Goal: Information Seeking & Learning: Find specific fact

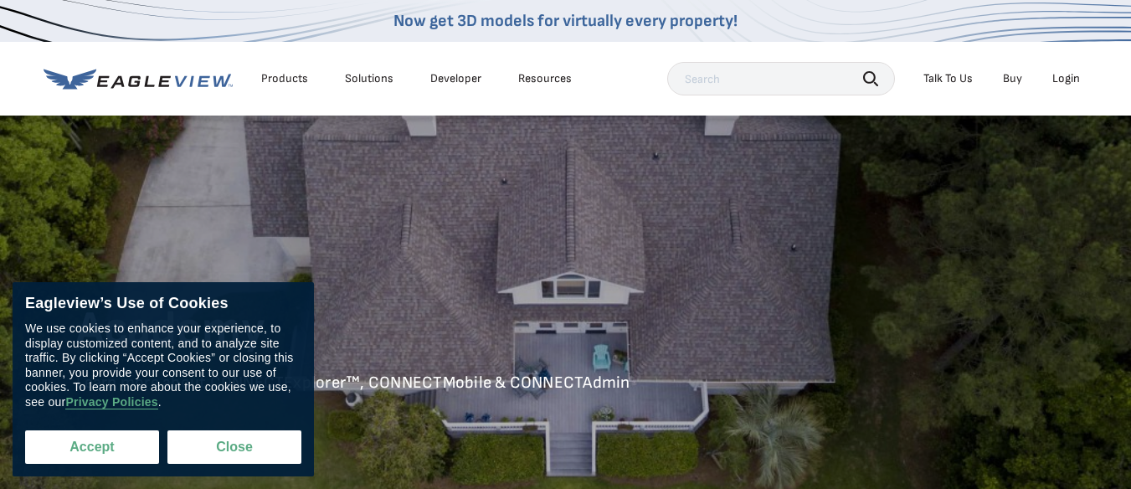
click at [114, 442] on button "Accept" at bounding box center [92, 446] width 134 height 33
checkbox input "true"
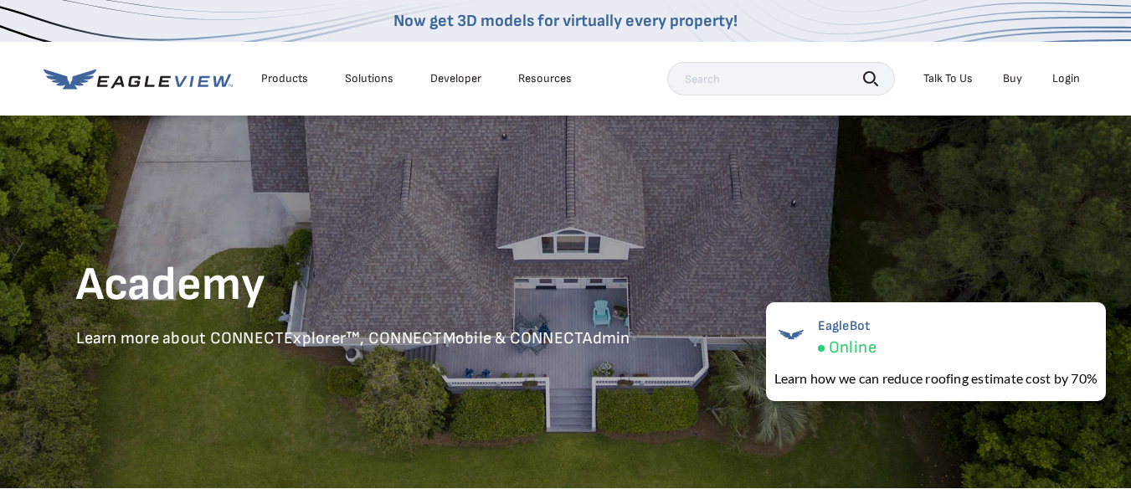
scroll to position [45, 0]
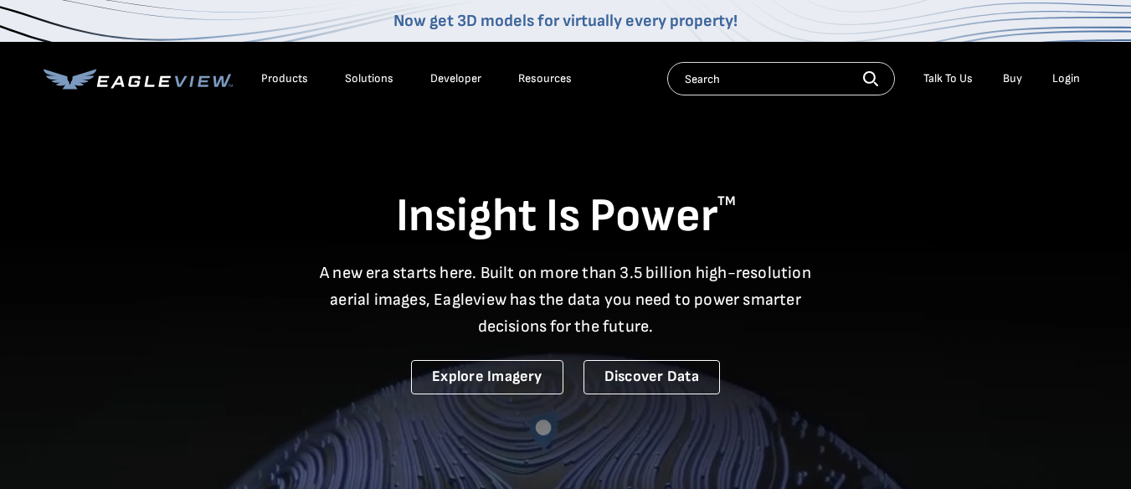
click at [1071, 77] on div "Login" at bounding box center [1067, 78] width 28 height 15
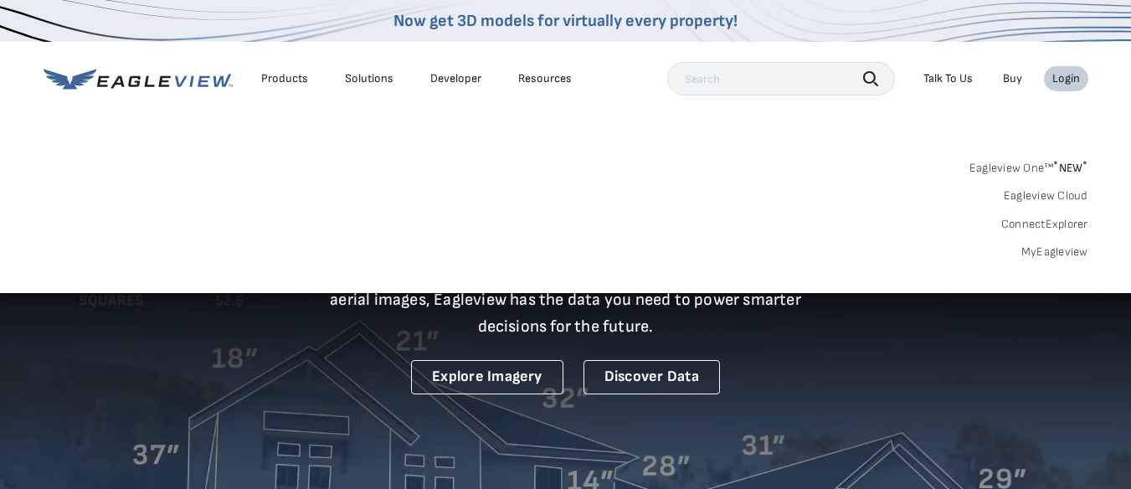
click at [1056, 164] on sup "*" at bounding box center [1055, 165] width 5 height 14
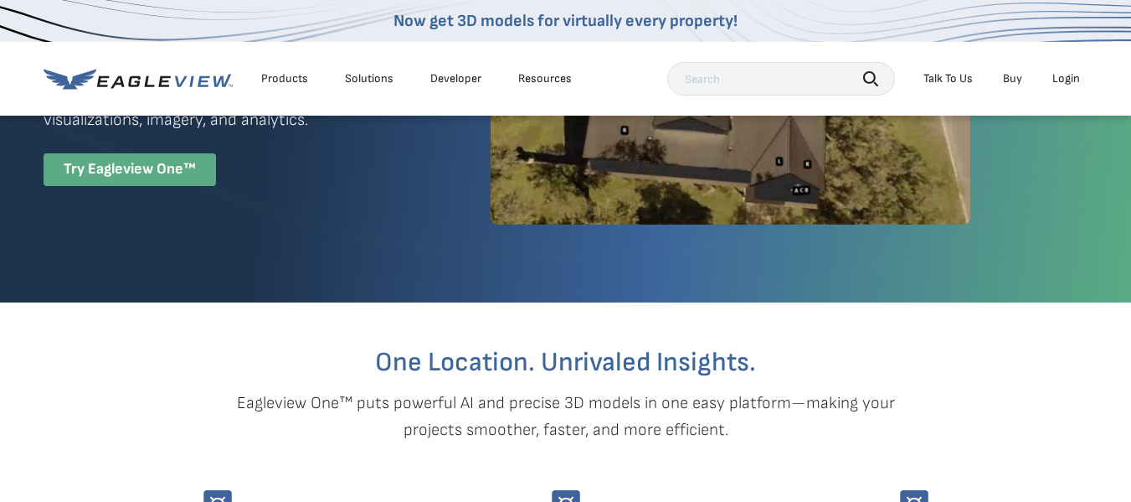
scroll to position [33, 0]
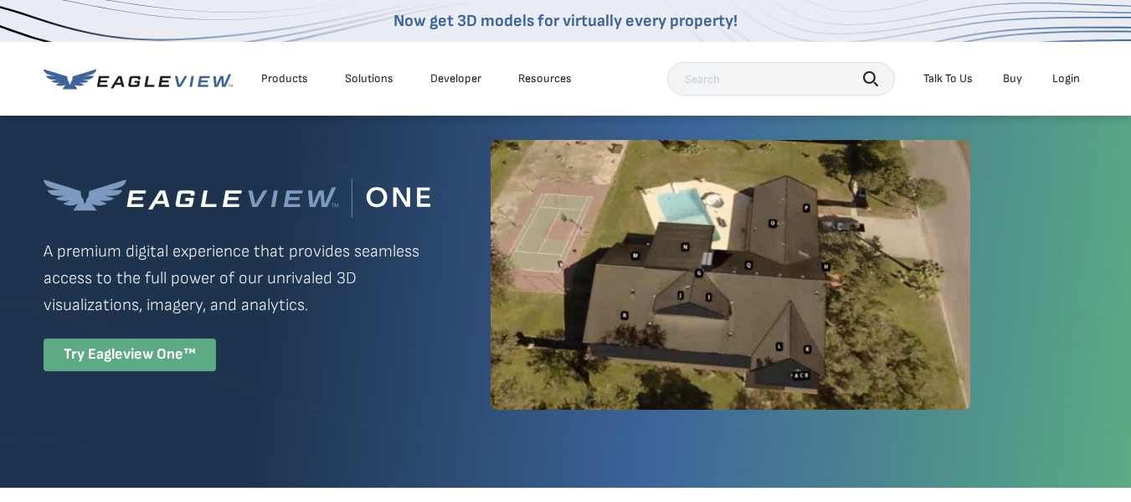
click at [158, 360] on div "Try Eagleview One™" at bounding box center [130, 354] width 173 height 33
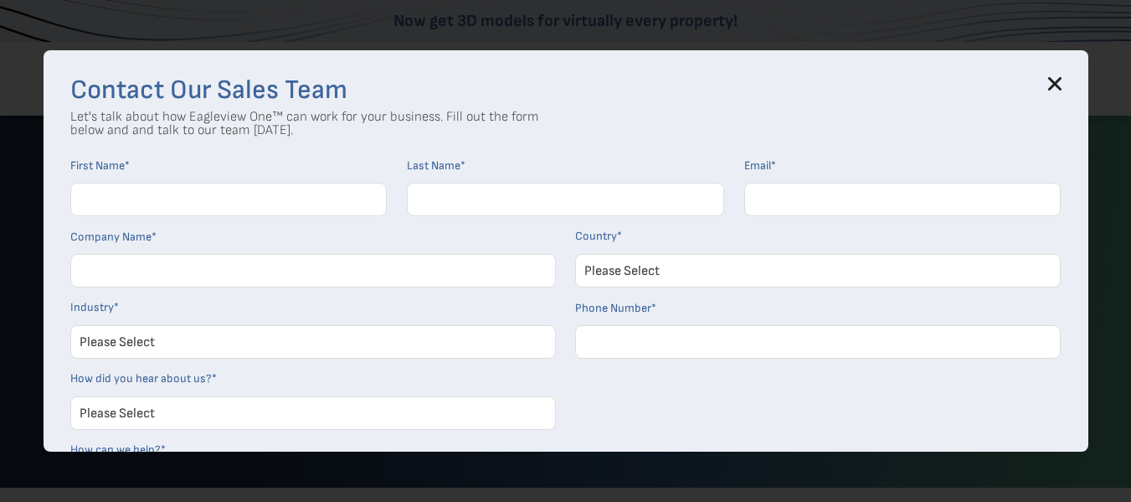
drag, startPoint x: 1065, startPoint y: 80, endPoint x: 980, endPoint y: 108, distance: 90.0
click at [1060, 80] on icon at bounding box center [1054, 83] width 11 height 11
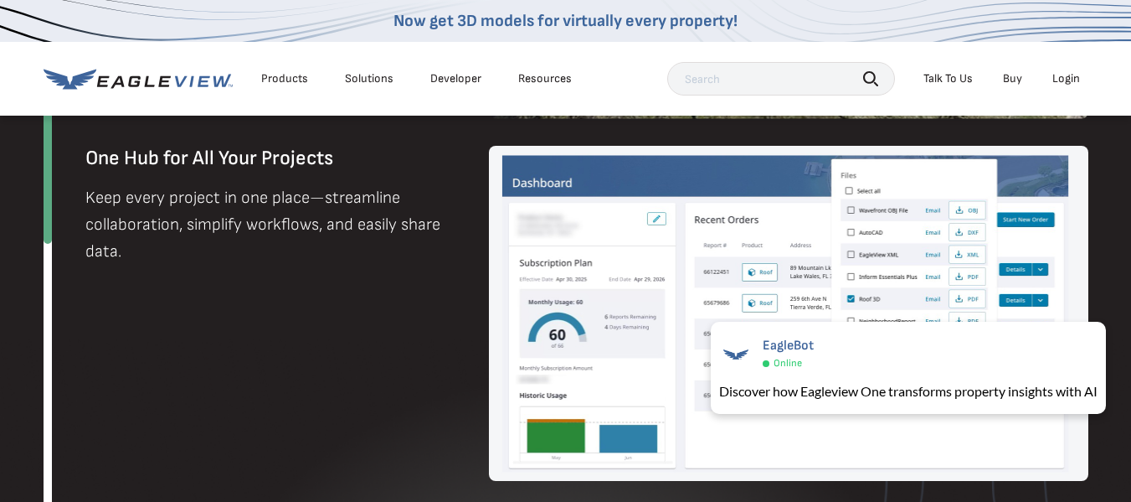
scroll to position [1848, 0]
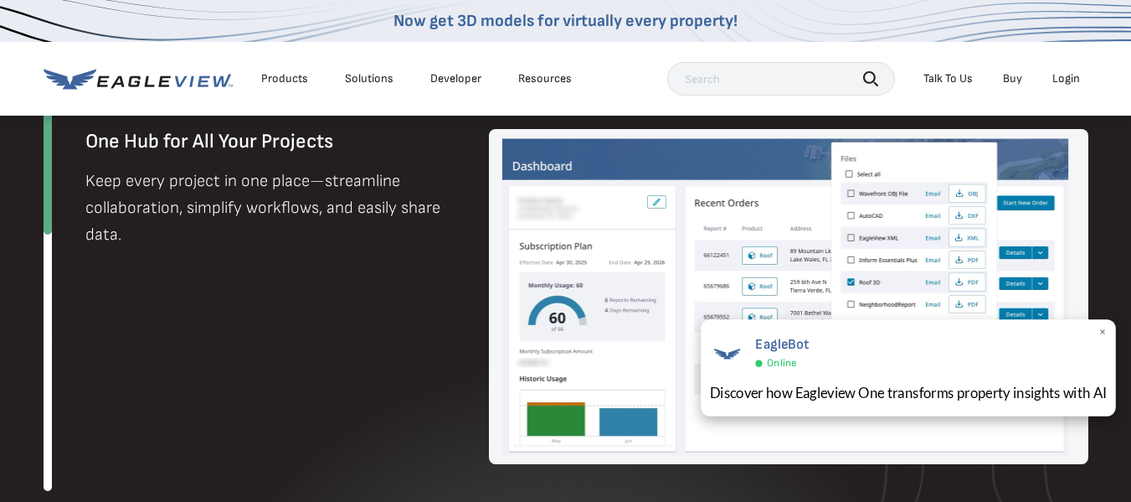
click at [1103, 334] on span "×" at bounding box center [1103, 333] width 9 height 18
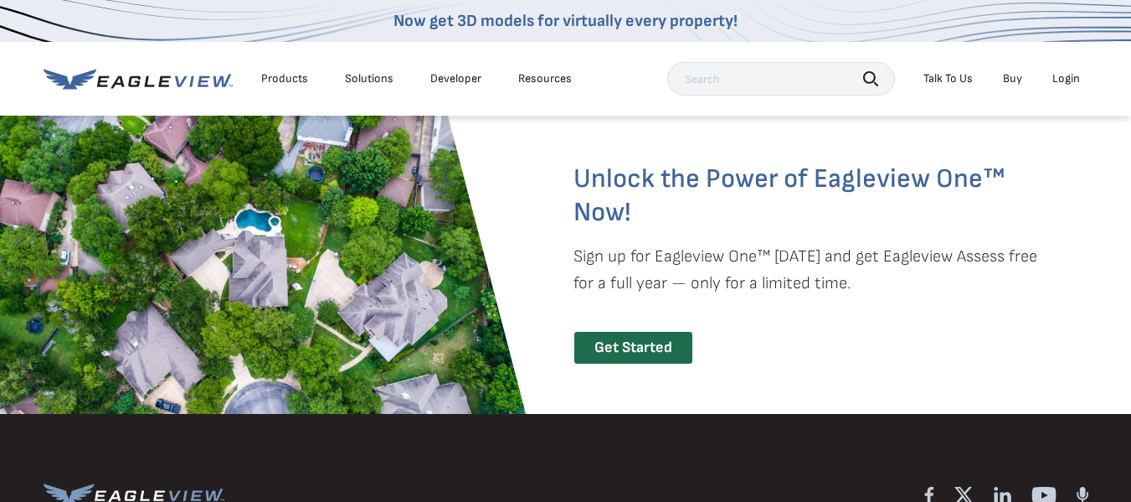
scroll to position [3654, 0]
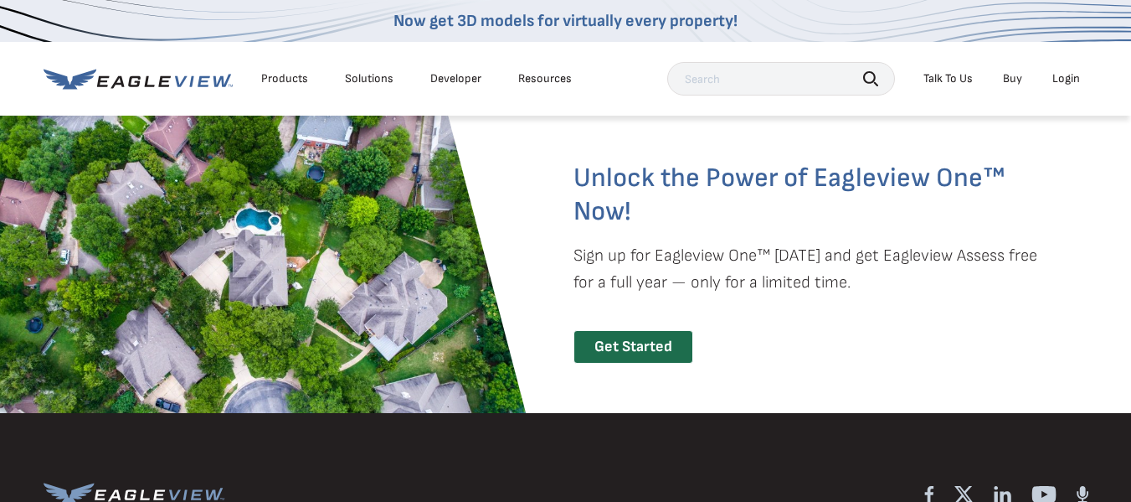
click at [1064, 75] on div "Login" at bounding box center [1067, 78] width 28 height 15
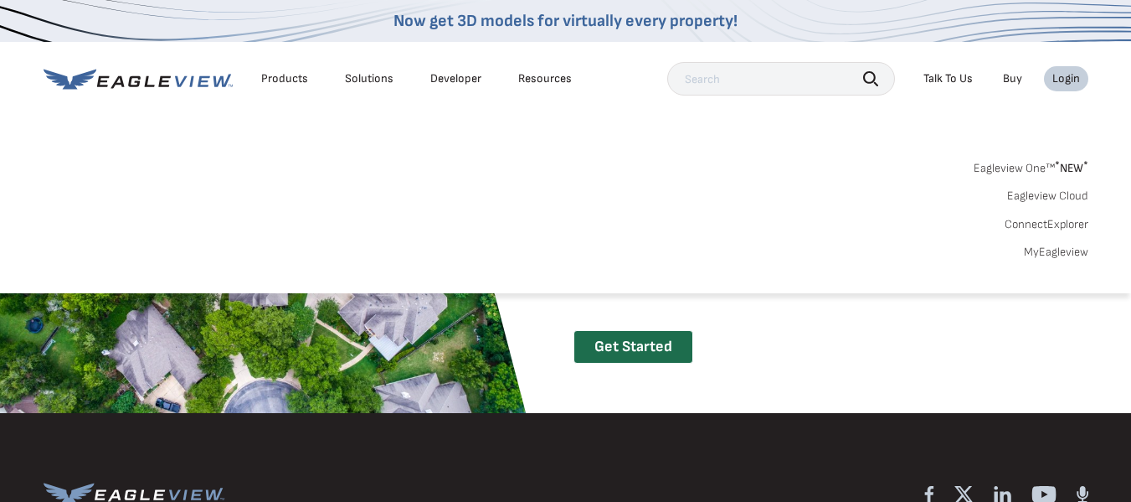
click at [1048, 198] on link "Eagleview Cloud" at bounding box center [1047, 195] width 81 height 15
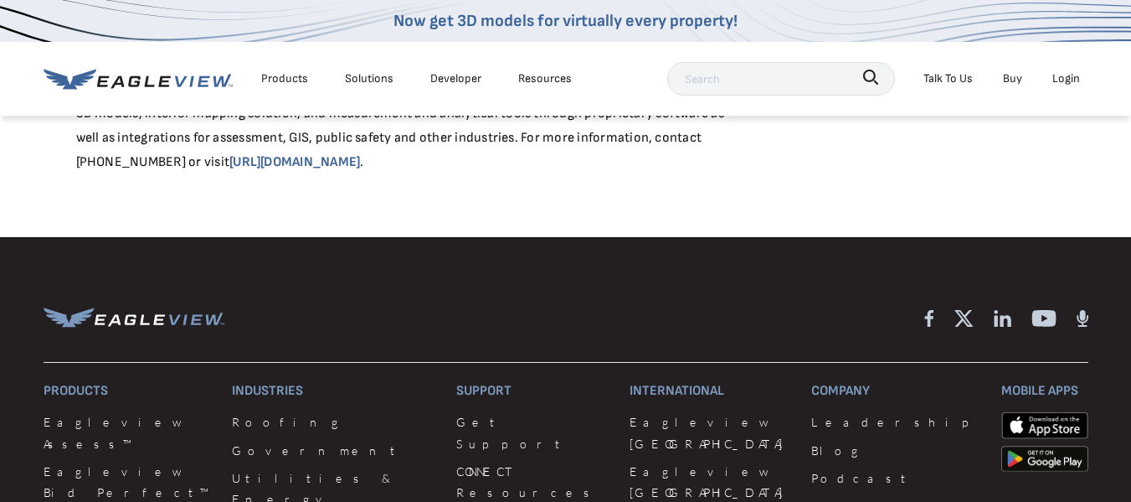
scroll to position [1356, 0]
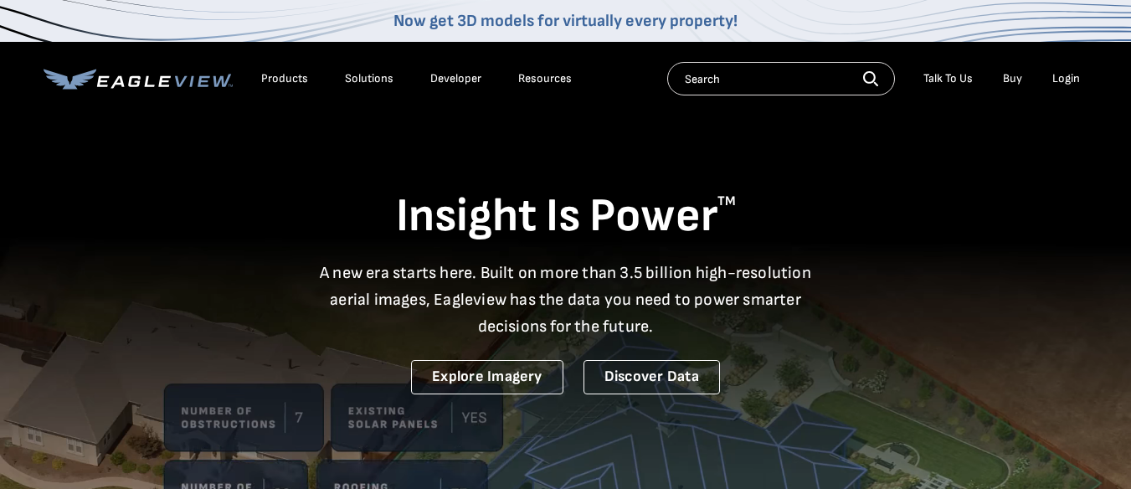
click at [742, 74] on input "text" at bounding box center [781, 78] width 228 height 33
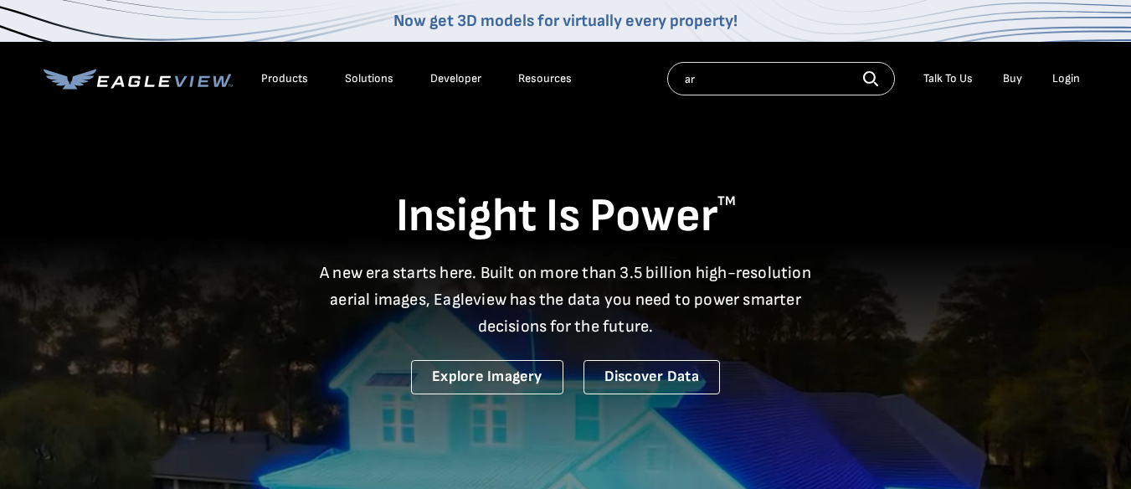
type input "a"
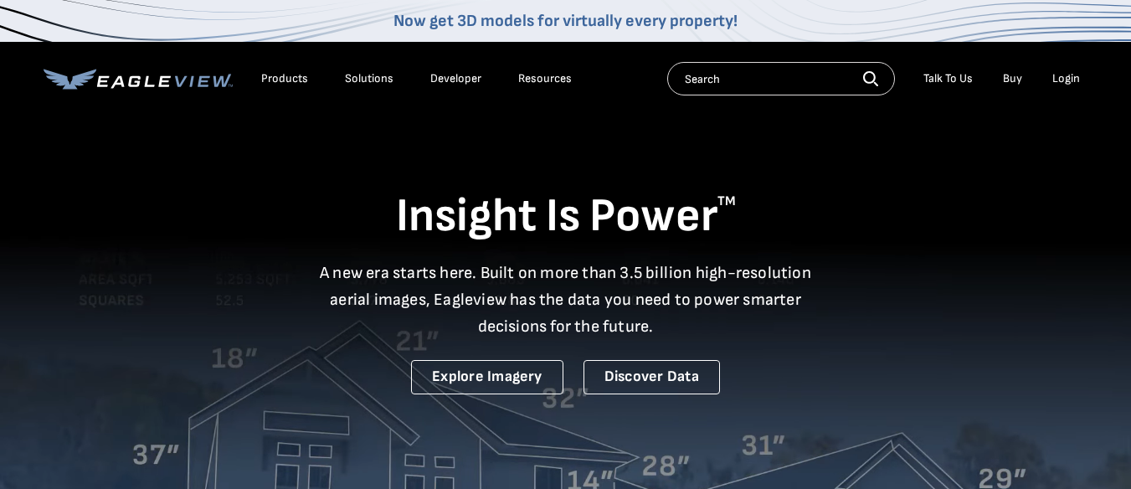
click at [547, 81] on div "Resources" at bounding box center [545, 78] width 54 height 15
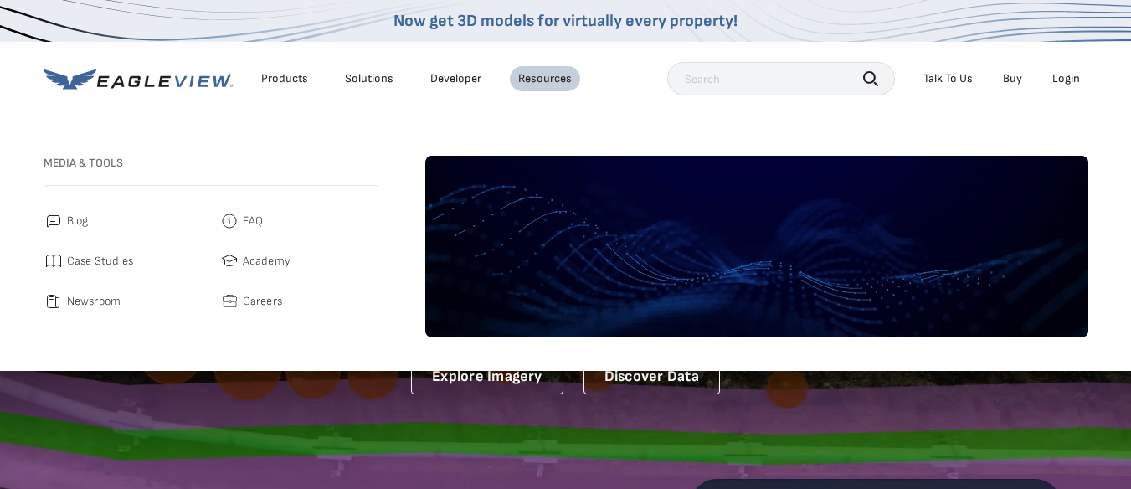
click at [721, 82] on input "text" at bounding box center [781, 78] width 228 height 33
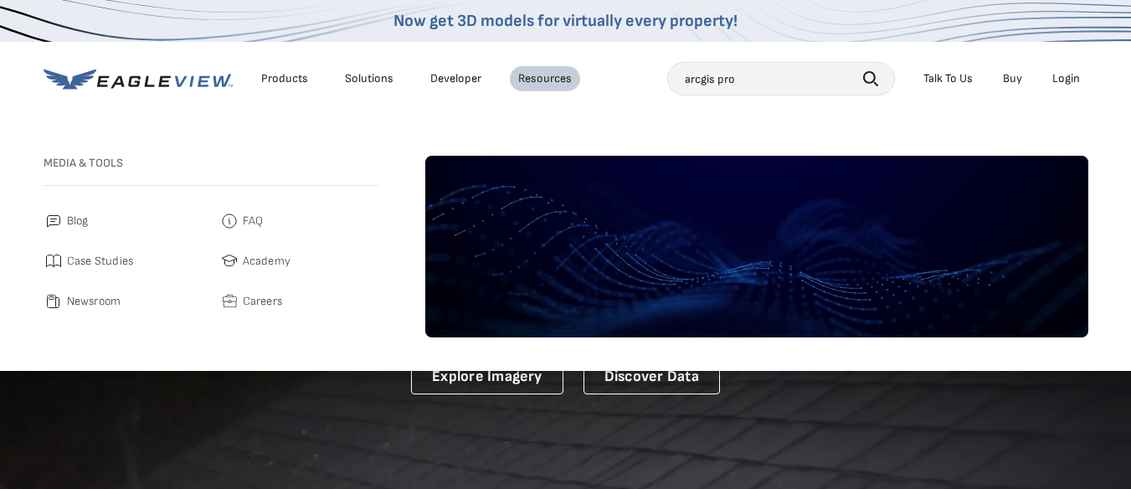
type input "arcgis pro"
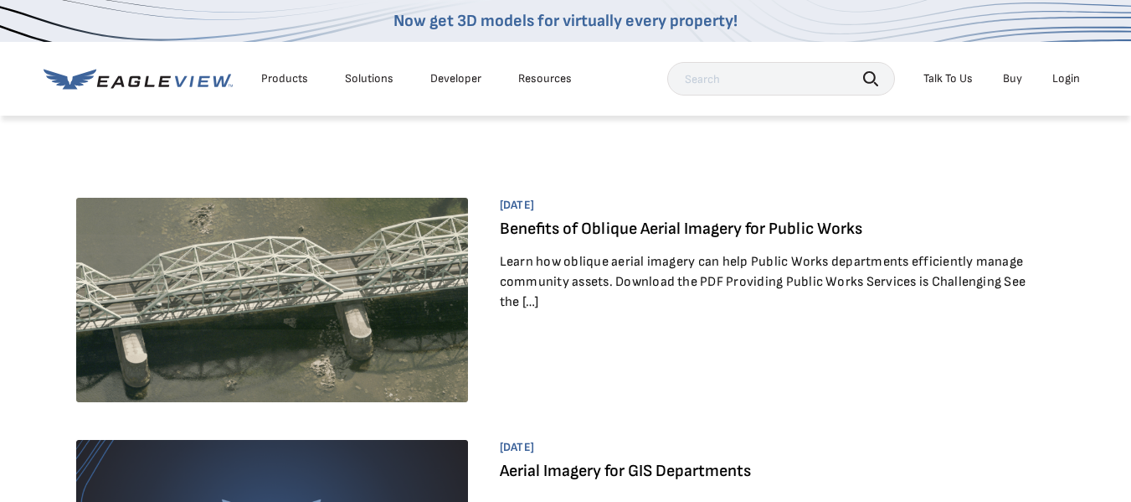
click at [1059, 82] on div "Login" at bounding box center [1067, 78] width 28 height 15
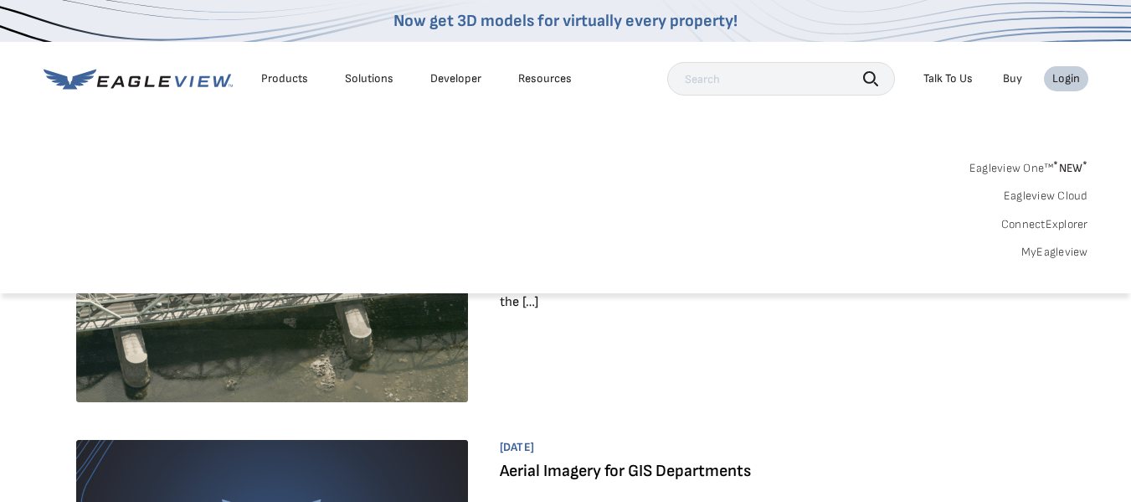
click at [1048, 255] on link "MyEagleview" at bounding box center [1055, 252] width 67 height 15
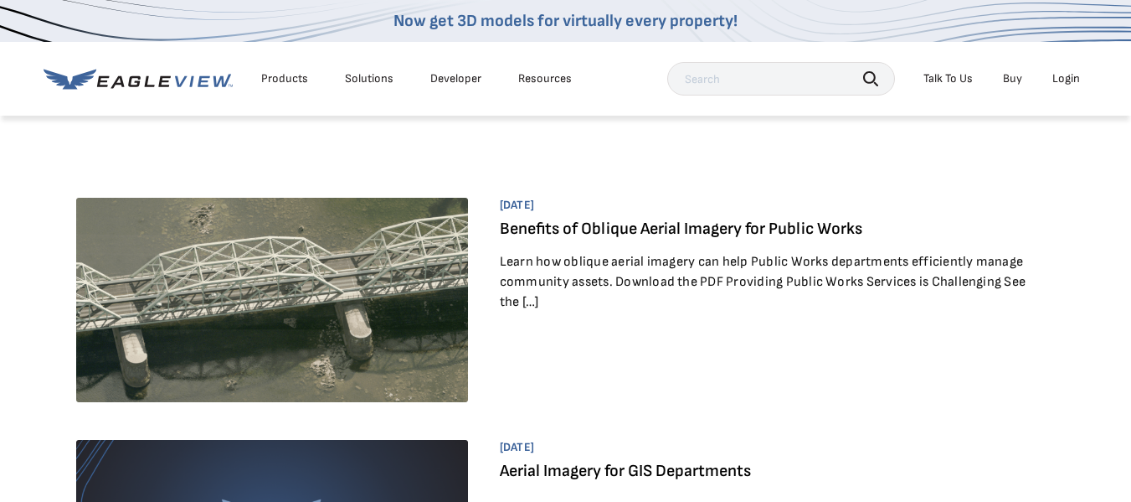
click at [453, 79] on link "Developer" at bounding box center [455, 78] width 51 height 15
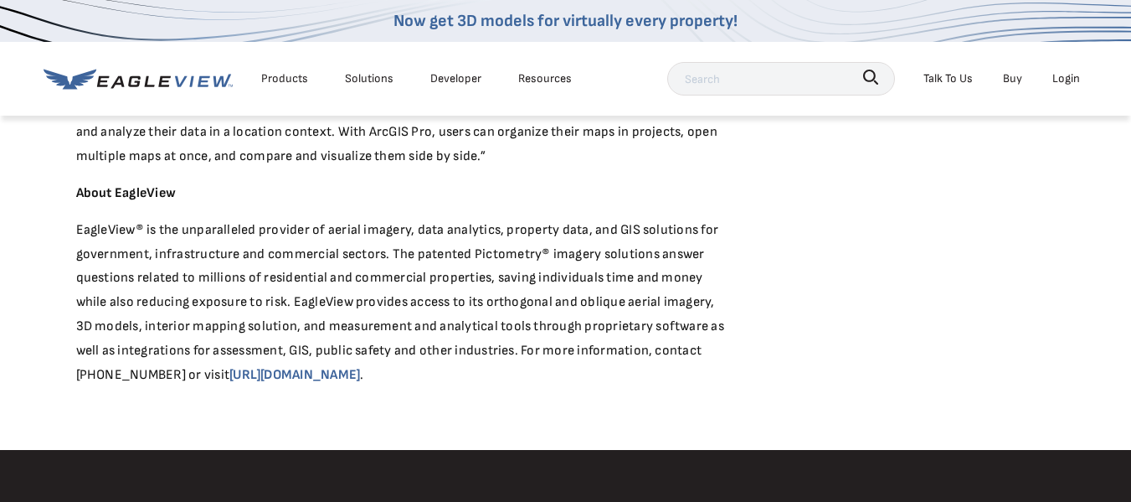
scroll to position [1143, 0]
